Goal: Entertainment & Leisure: Consume media (video, audio)

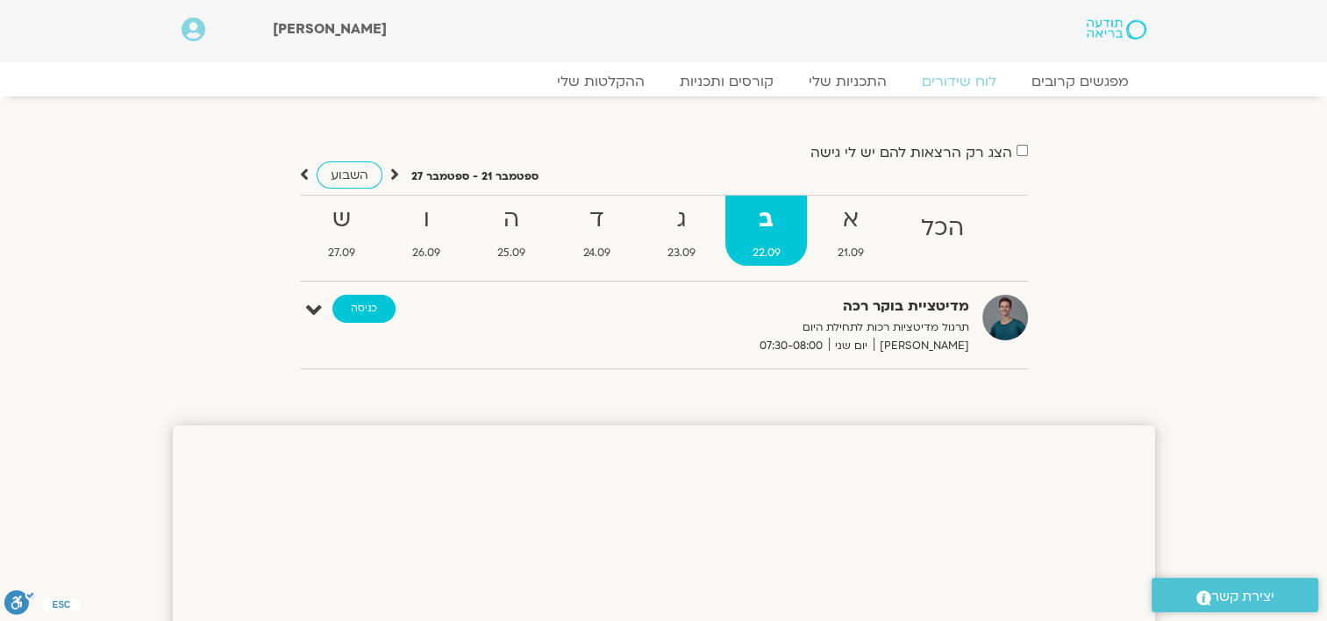
click at [374, 314] on link "כניסה" at bounding box center [363, 309] width 63 height 28
click at [624, 84] on link "ההקלטות שלי" at bounding box center [600, 81] width 147 height 21
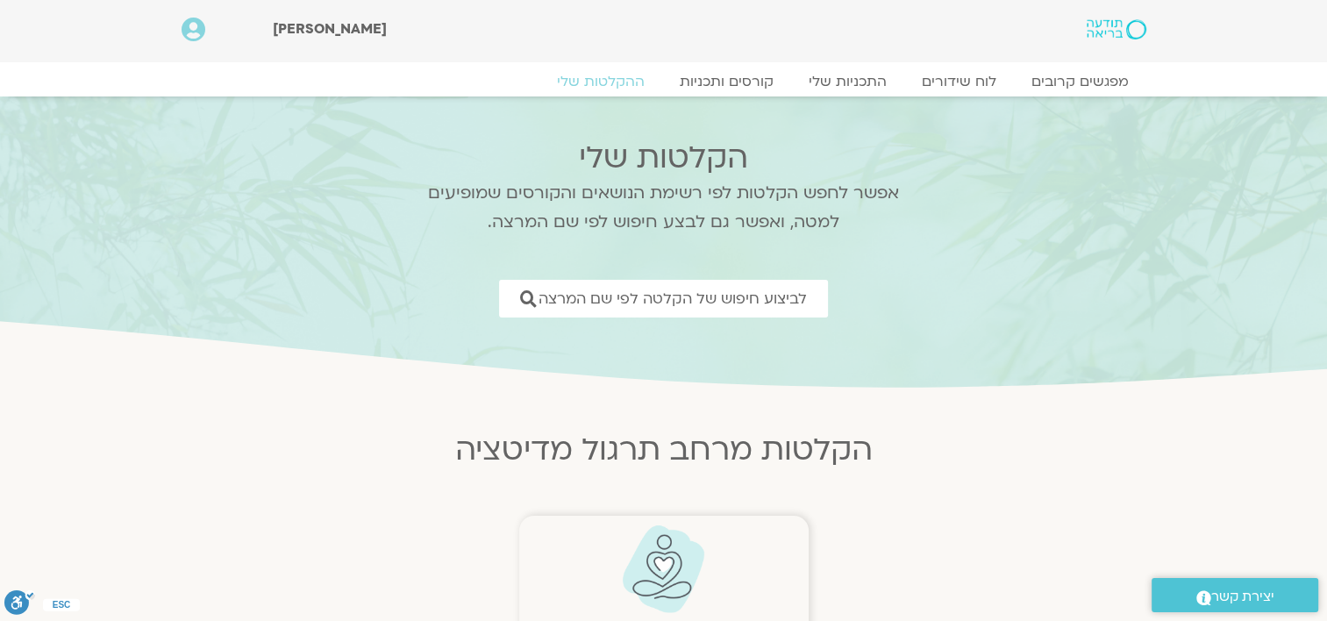
click at [658, 563] on img at bounding box center [663, 568] width 87 height 89
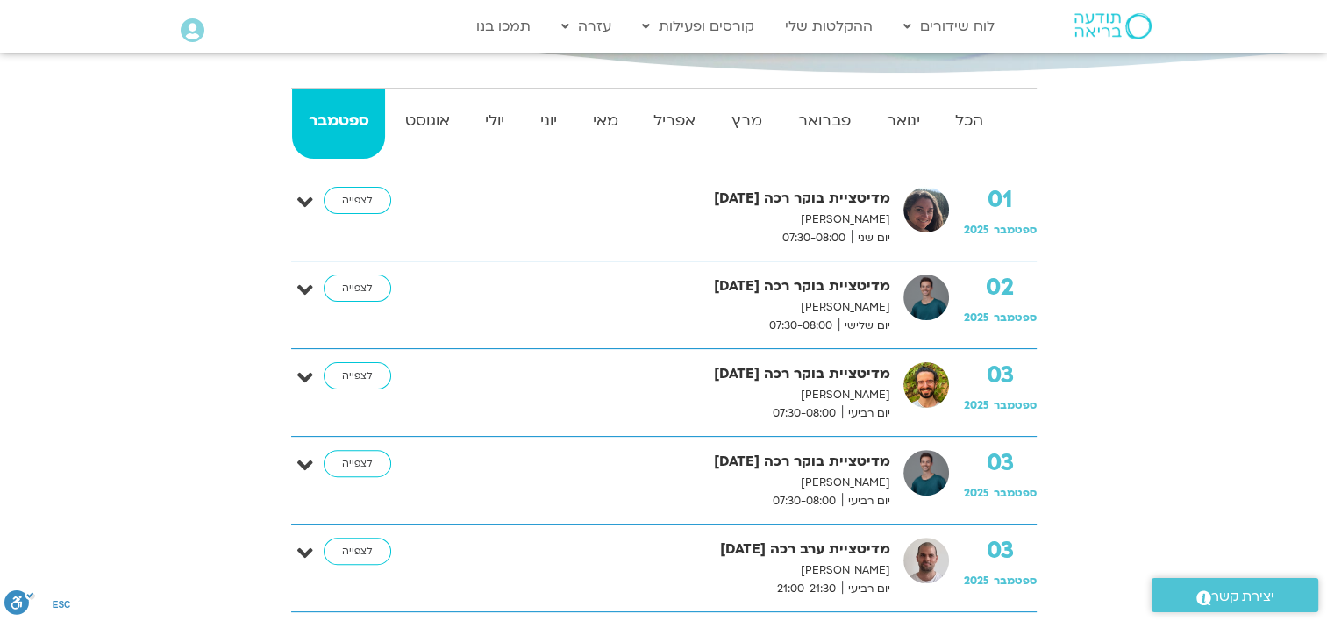
scroll to position [421, 0]
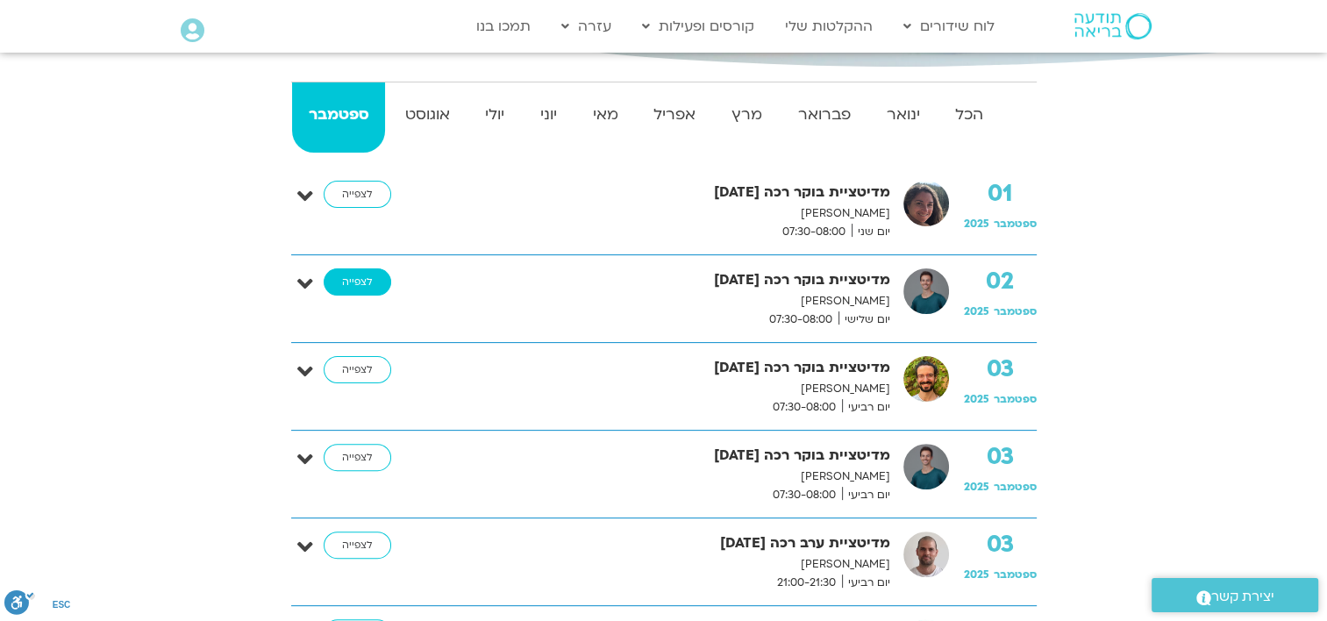
click at [363, 281] on link "לצפייה" at bounding box center [358, 282] width 68 height 28
